Goal: Book appointment/travel/reservation

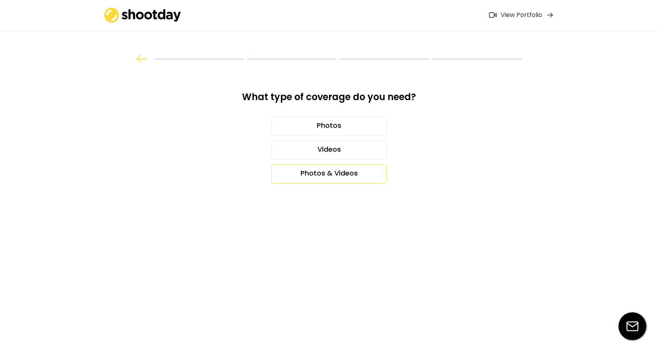
click at [327, 171] on div "Photos & Videos" at bounding box center [328, 173] width 115 height 19
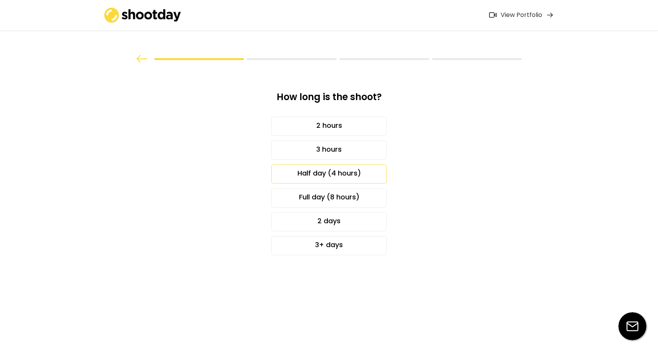
click at [327, 171] on div "Half day (4 hours)" at bounding box center [328, 173] width 115 height 19
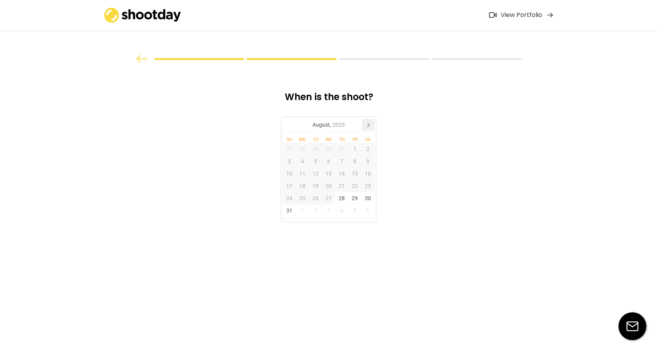
click at [368, 125] on icon at bounding box center [368, 125] width 2 height 4
click at [368, 147] on div "4" at bounding box center [367, 149] width 13 height 12
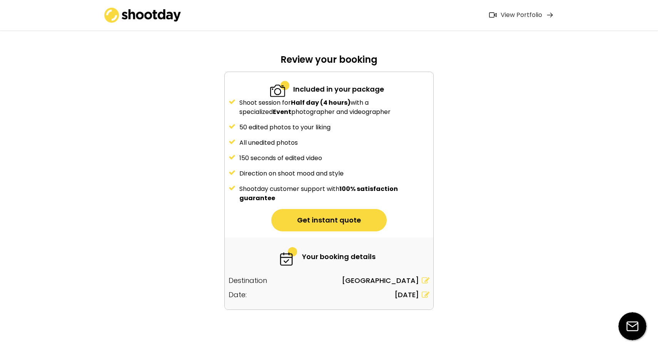
scroll to position [38, 0]
click at [327, 218] on button "Get instant quote" at bounding box center [328, 219] width 115 height 22
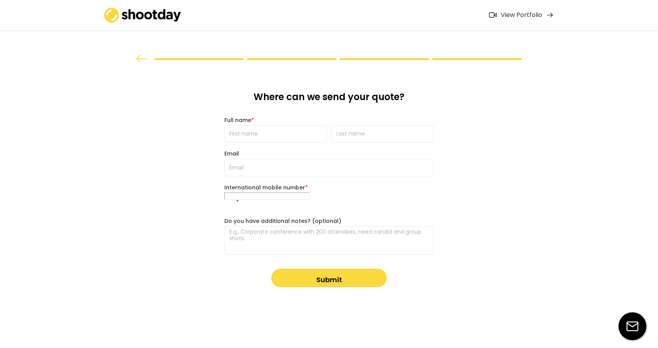
scroll to position [0, 0]
click at [250, 136] on input "input" at bounding box center [275, 133] width 102 height 17
type input "[PERSON_NAME]"
type input "[EMAIL_ADDRESS][DOMAIN_NAME]"
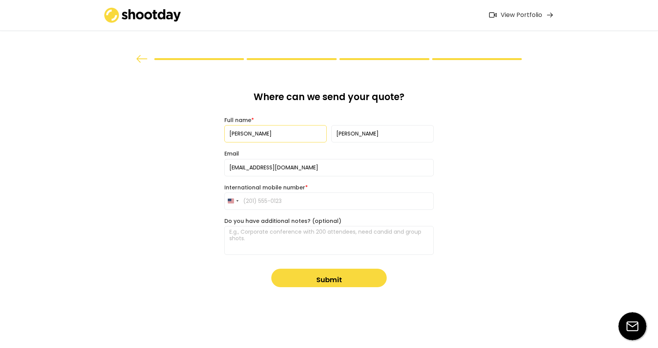
type input "[PHONE_NUMBER]"
click at [238, 235] on textarea at bounding box center [328, 240] width 209 height 29
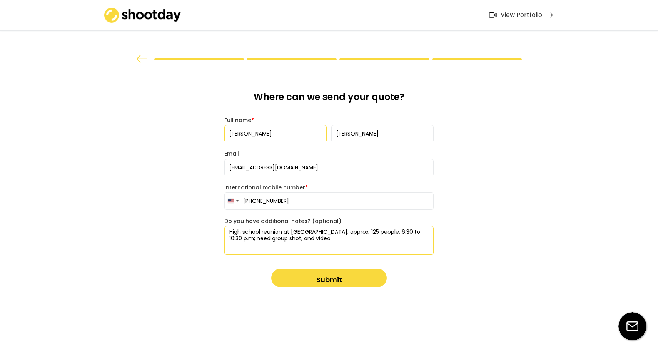
type textarea "High school reunion at [GEOGRAPHIC_DATA]; approx. 125 people; 6:30 to 10:30 p.m…"
click at [296, 281] on button "Submit" at bounding box center [328, 277] width 115 height 18
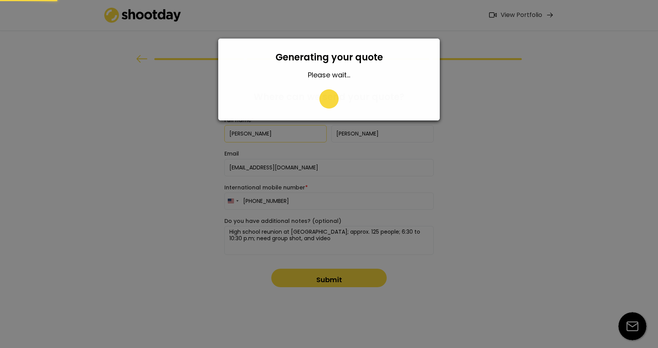
type input "[PHONE_NUMBER]"
